Goal: Task Accomplishment & Management: Manage account settings

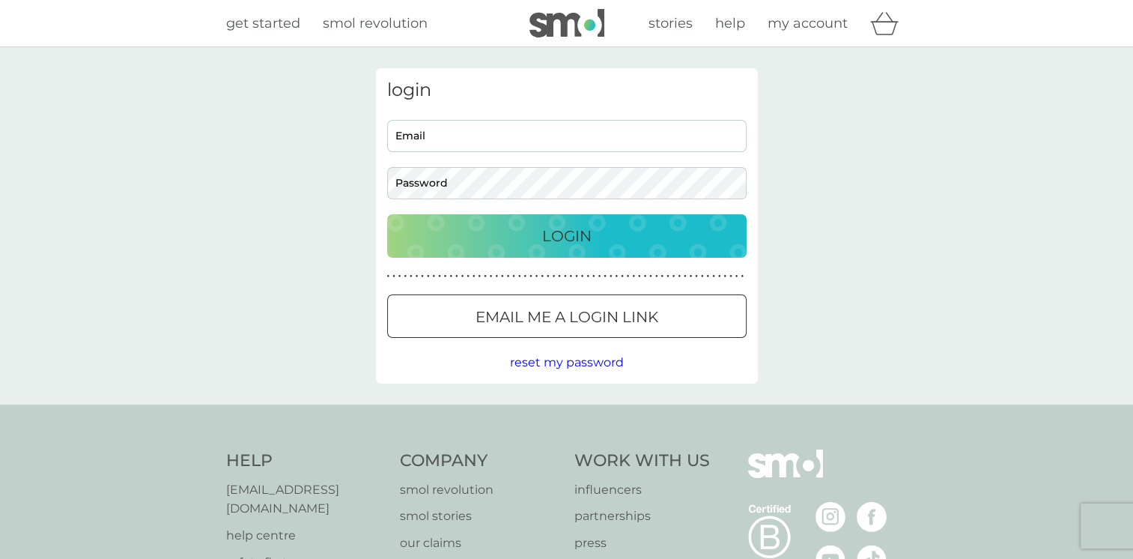
type input "[EMAIL_ADDRESS][DOMAIN_NAME]"
click at [539, 241] on div "Login" at bounding box center [567, 236] width 330 height 24
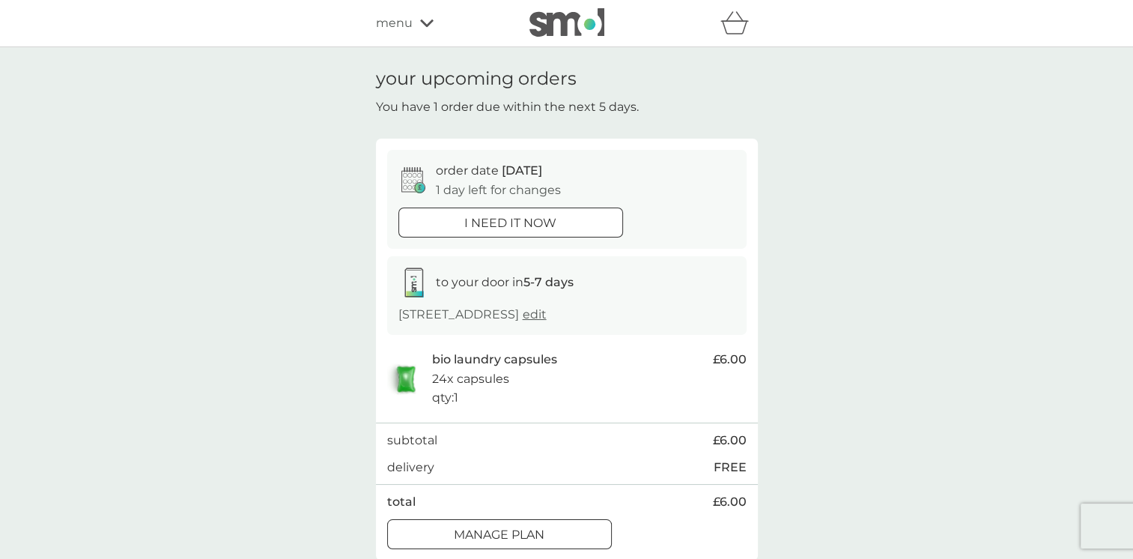
scroll to position [75, 0]
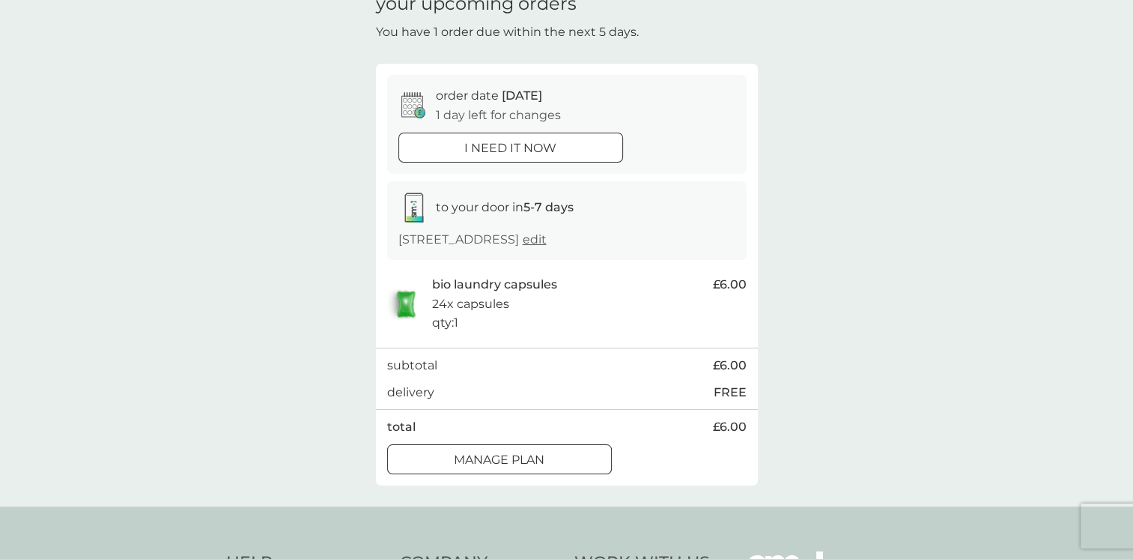
click at [547, 238] on span "edit" at bounding box center [535, 239] width 24 height 14
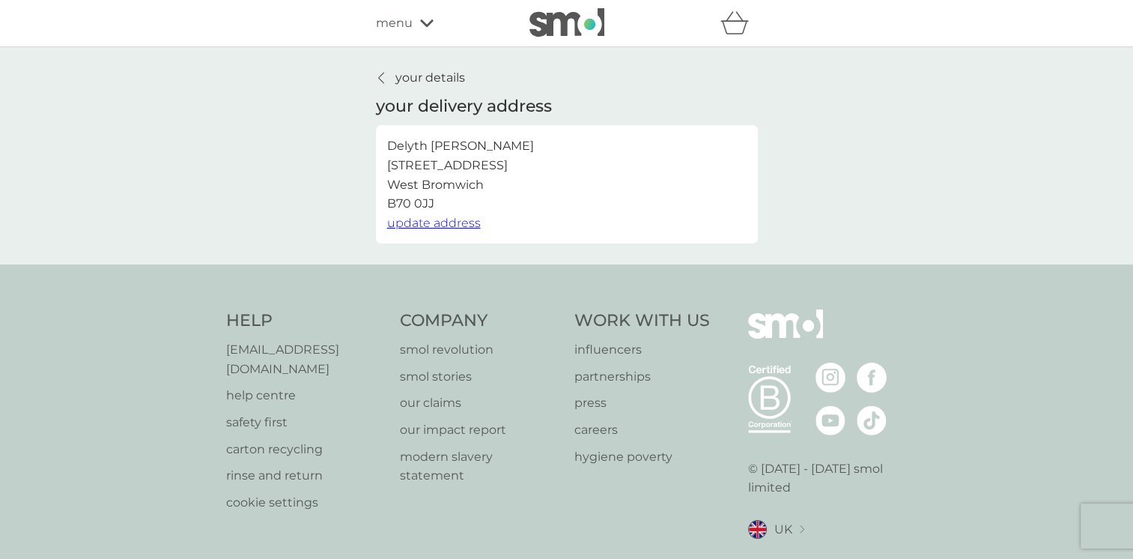
scroll to position [42, 0]
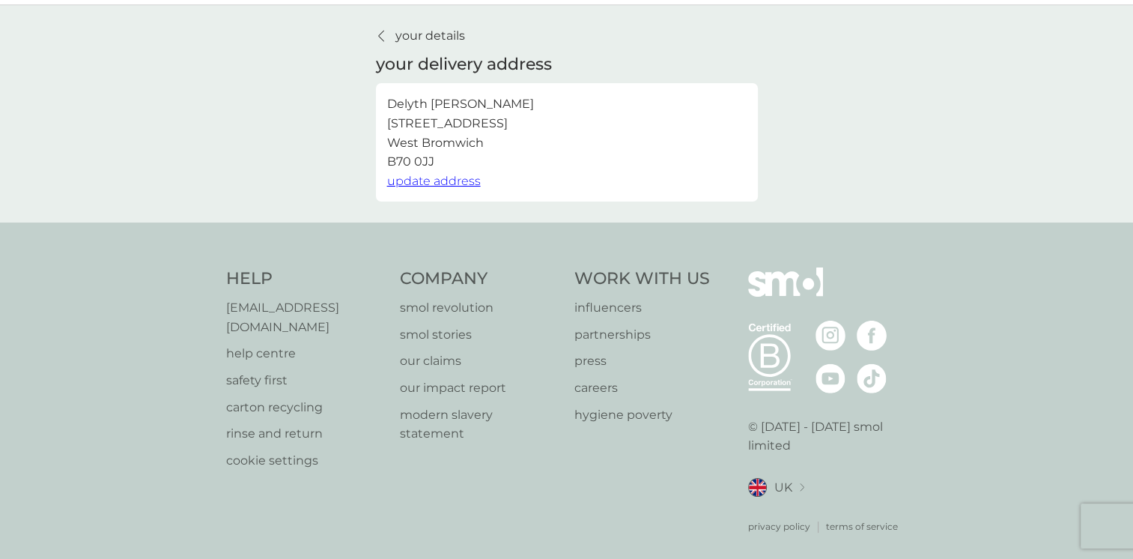
click at [395, 38] on p "your details" at bounding box center [430, 35] width 70 height 19
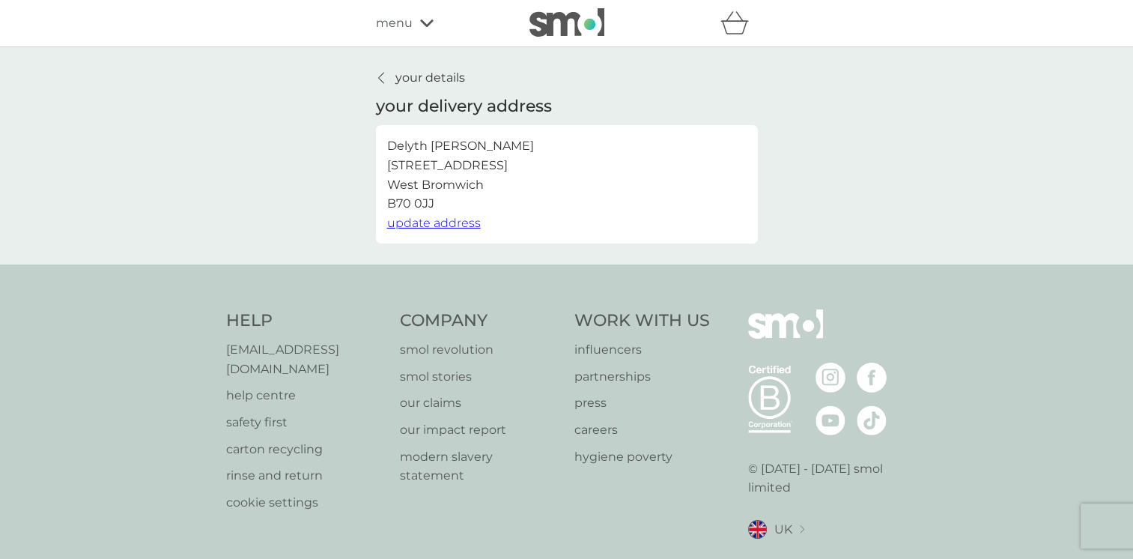
scroll to position [42, 0]
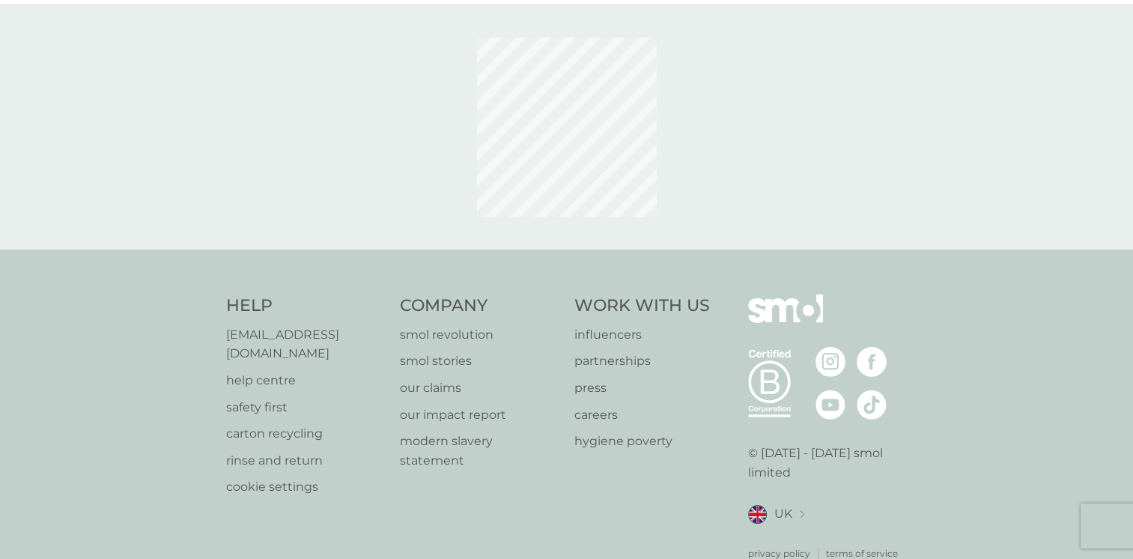
scroll to position [69, 0]
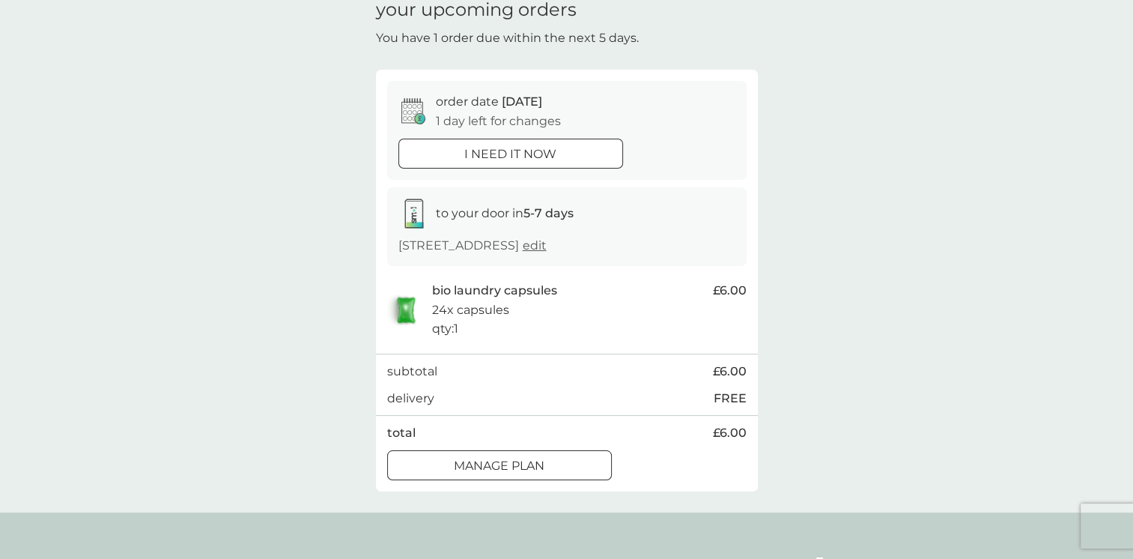
click at [539, 468] on p "Manage plan" at bounding box center [499, 465] width 91 height 19
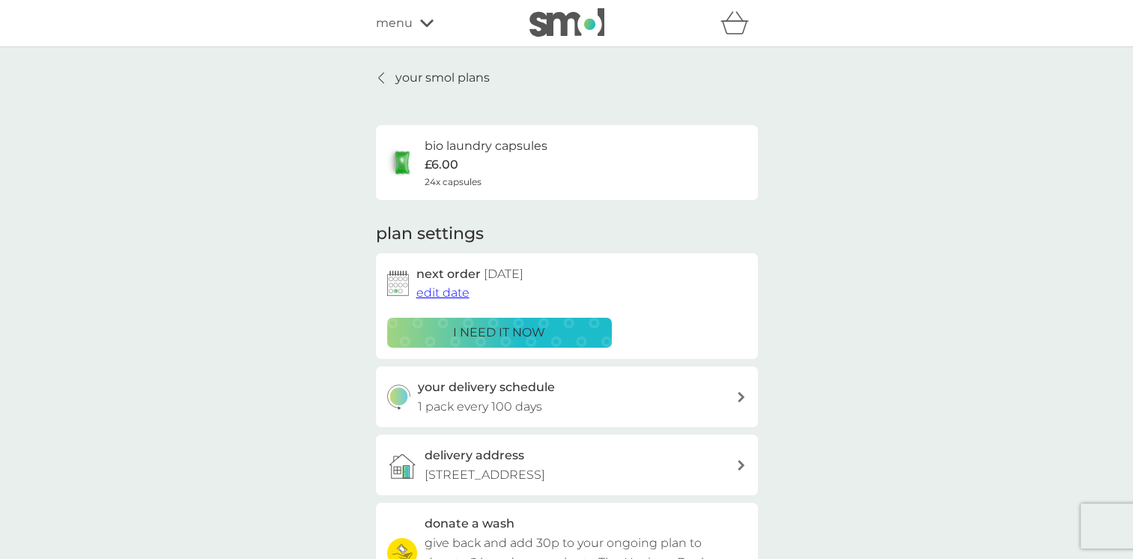
click at [438, 298] on span "edit date" at bounding box center [442, 292] width 53 height 14
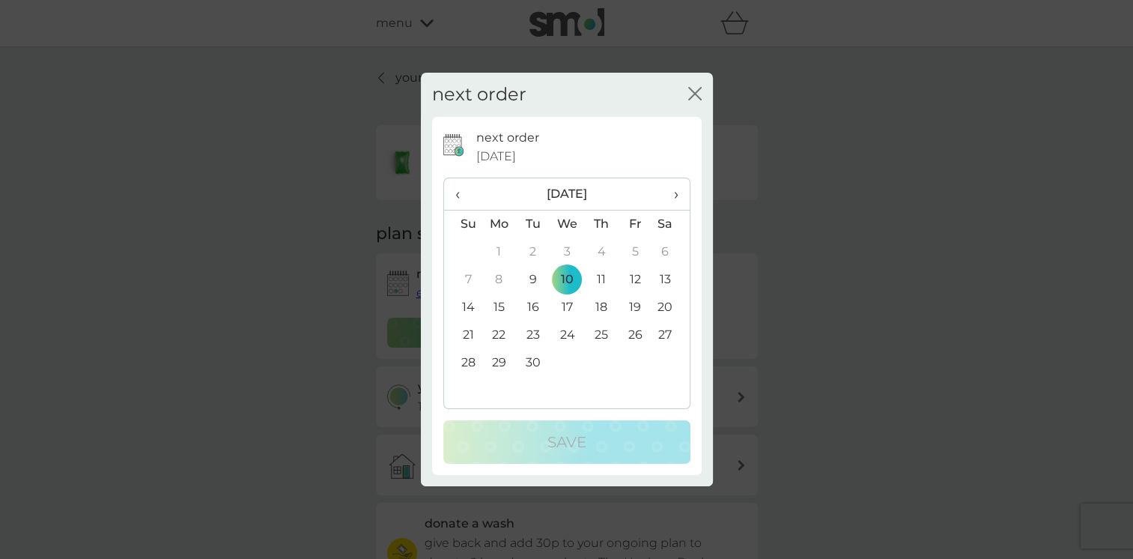
click at [498, 332] on td "22" at bounding box center [499, 335] width 34 height 28
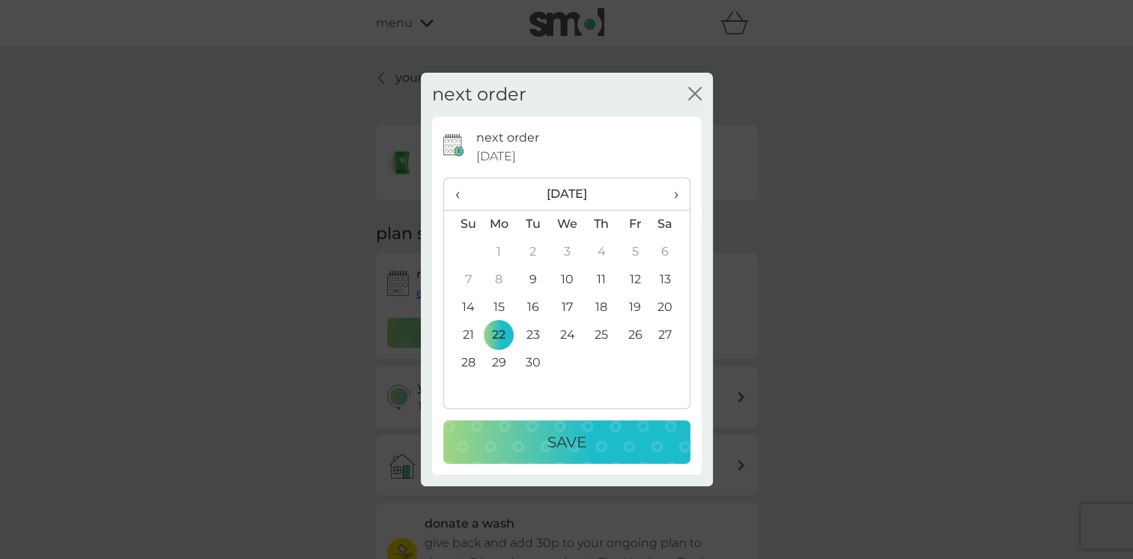
click at [580, 439] on p "Save" at bounding box center [567, 442] width 39 height 24
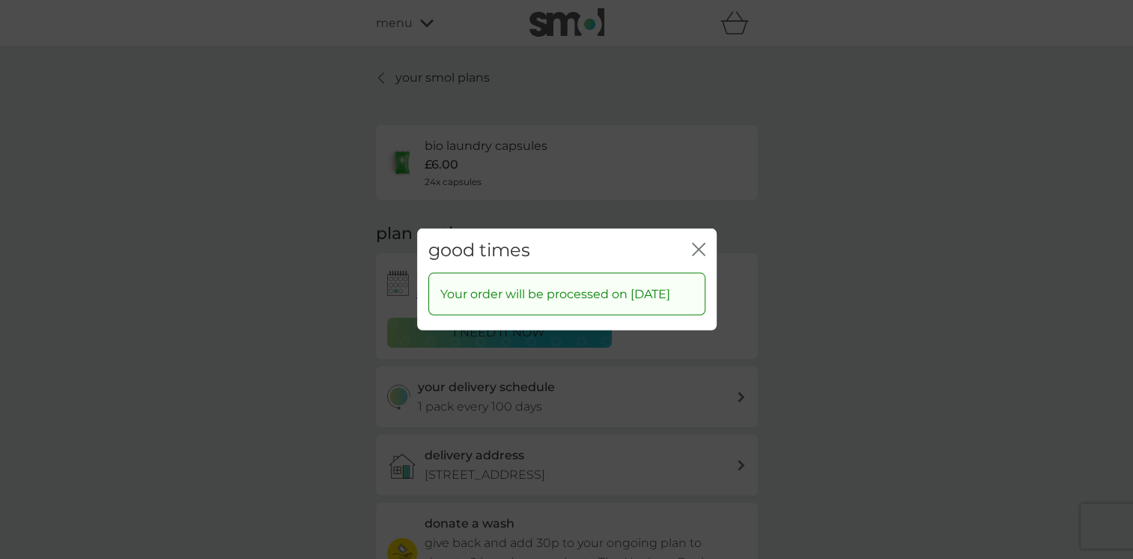
click at [698, 243] on icon "close" at bounding box center [698, 249] width 13 height 13
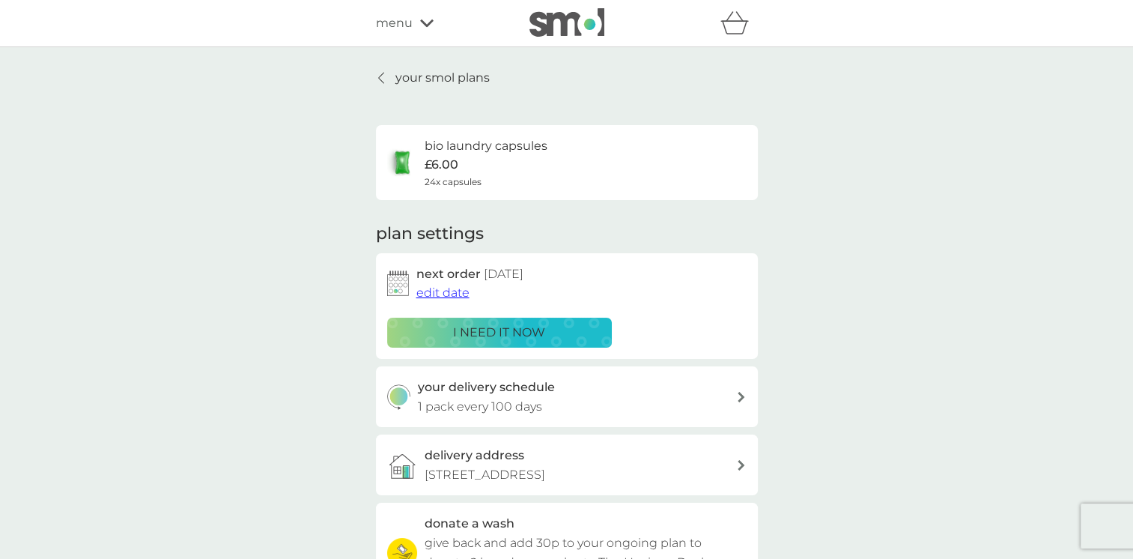
click at [412, 82] on p "your smol plans" at bounding box center [442, 77] width 94 height 19
